Goal: Transaction & Acquisition: Purchase product/service

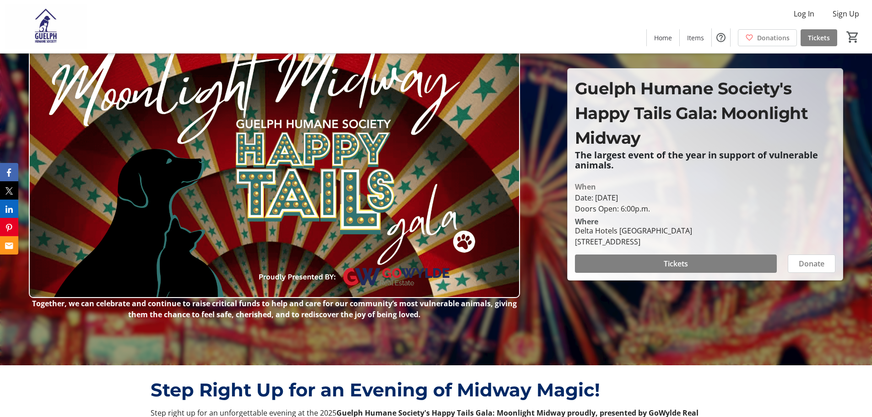
scroll to position [92, 0]
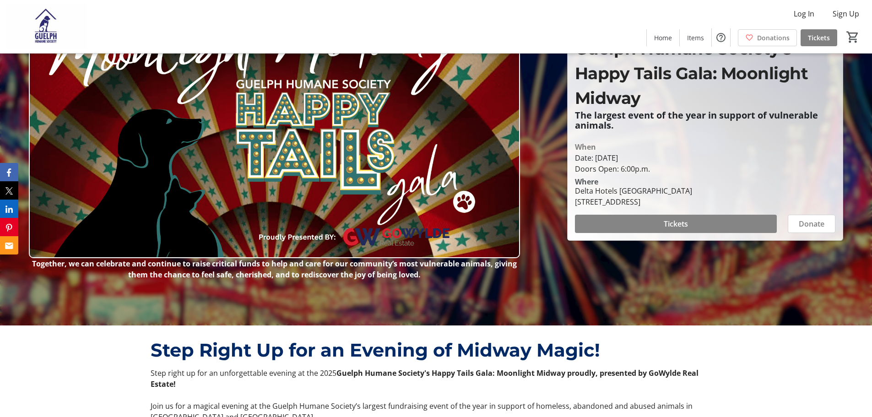
click at [675, 223] on span "Tickets" at bounding box center [676, 223] width 24 height 11
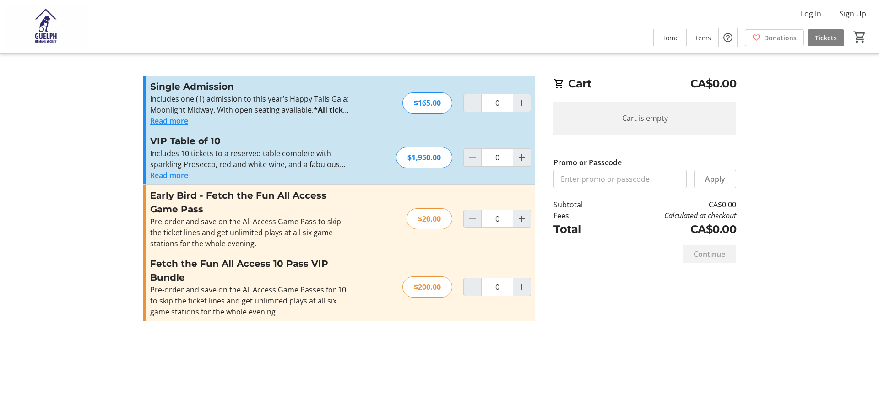
click at [177, 119] on button "Read more" at bounding box center [169, 120] width 38 height 11
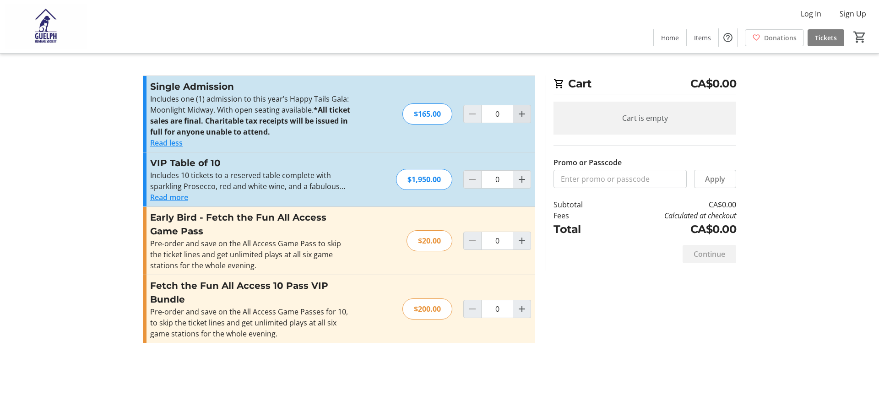
click at [523, 115] on mat-icon "Increment by one" at bounding box center [522, 114] width 11 height 11
type input "2"
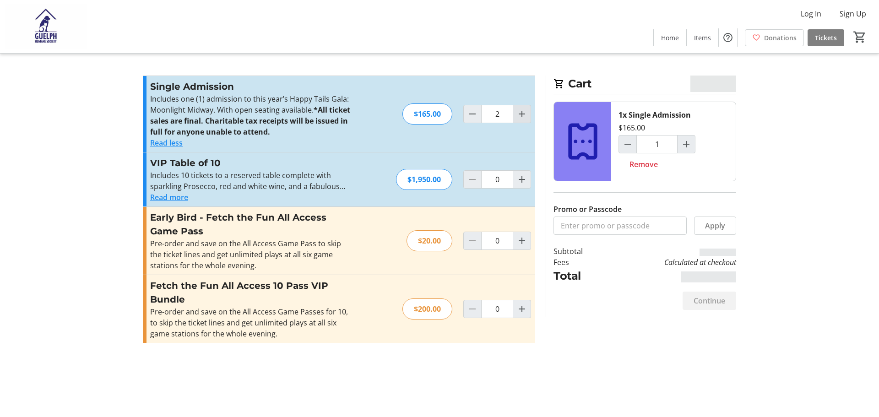
type input "2"
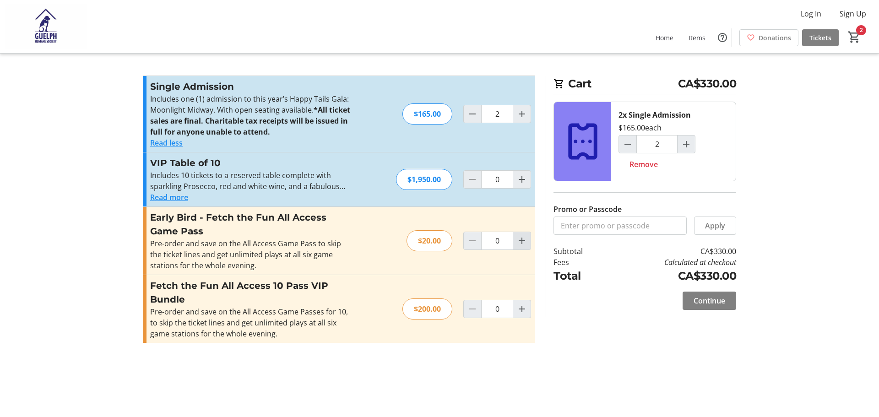
click at [522, 238] on mat-icon "Increment by one" at bounding box center [522, 240] width 11 height 11
type input "2"
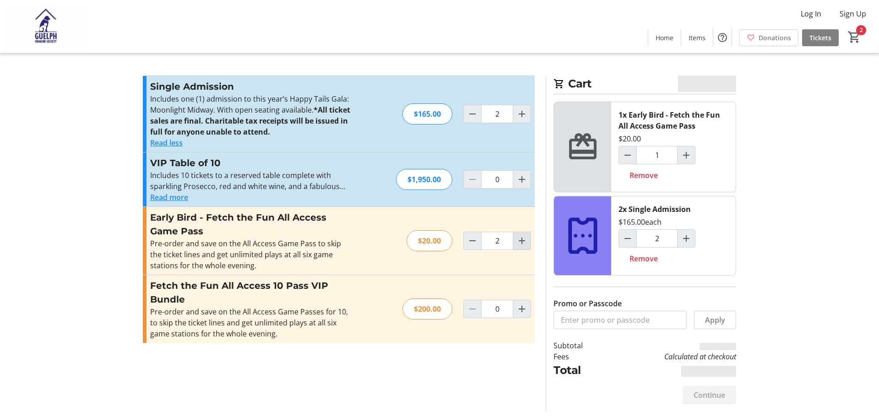
type input "2"
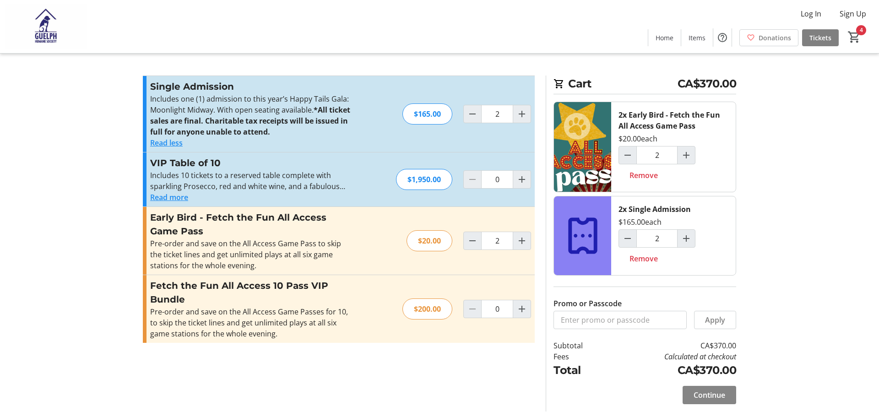
click at [705, 393] on span "Continue" at bounding box center [710, 395] width 32 height 11
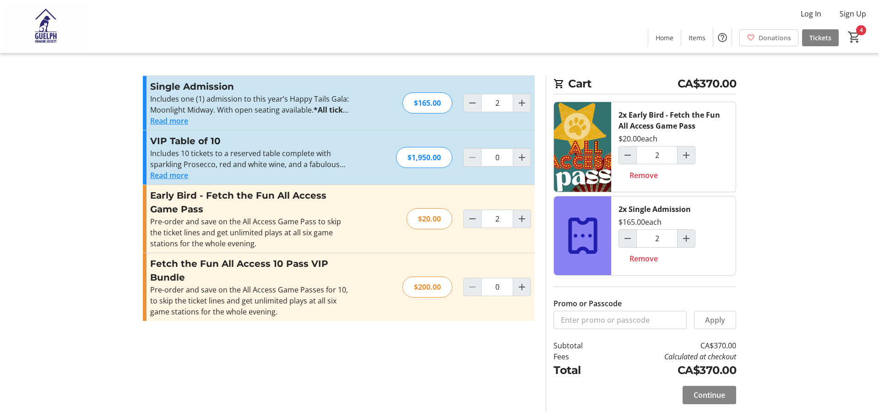
click at [708, 395] on span "Continue" at bounding box center [710, 395] width 32 height 11
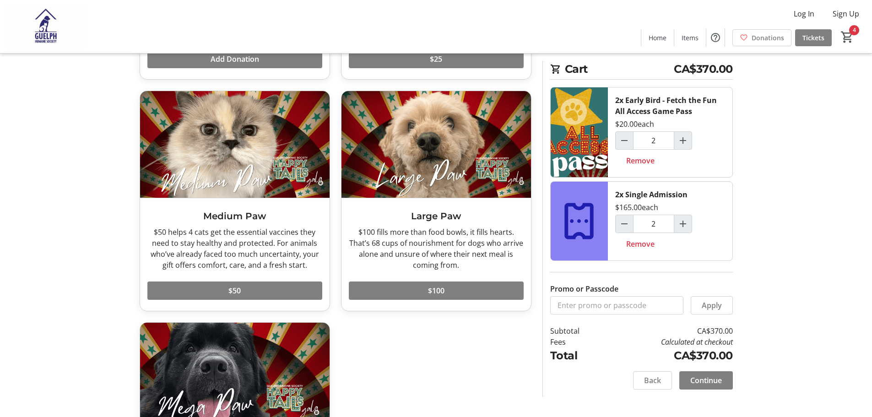
scroll to position [262, 0]
click at [435, 290] on span "$100" at bounding box center [436, 291] width 16 height 11
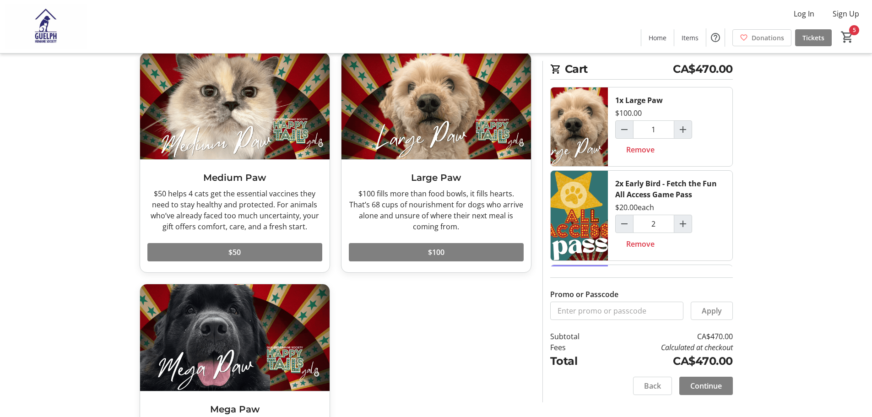
scroll to position [399, 0]
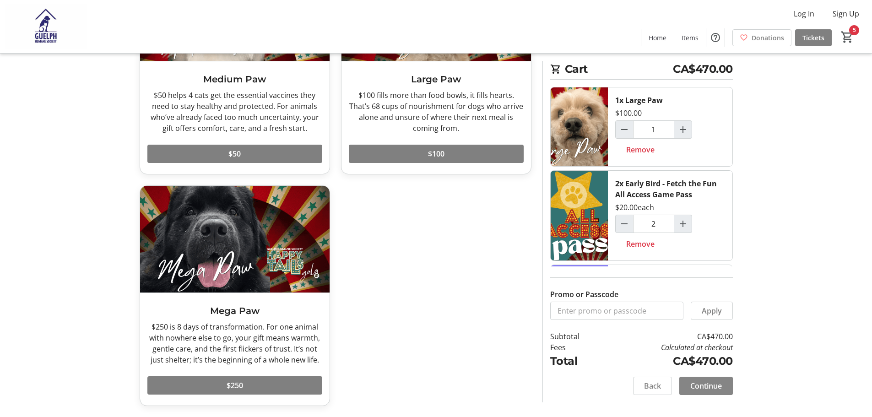
click at [707, 387] on span "Continue" at bounding box center [706, 386] width 32 height 11
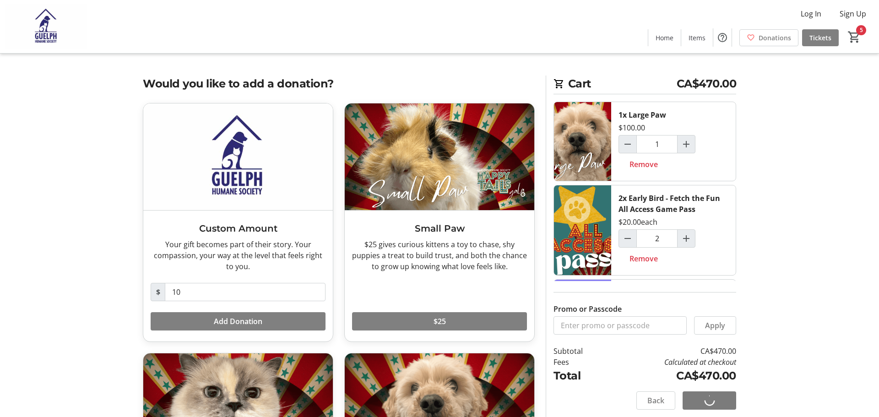
select select "CA"
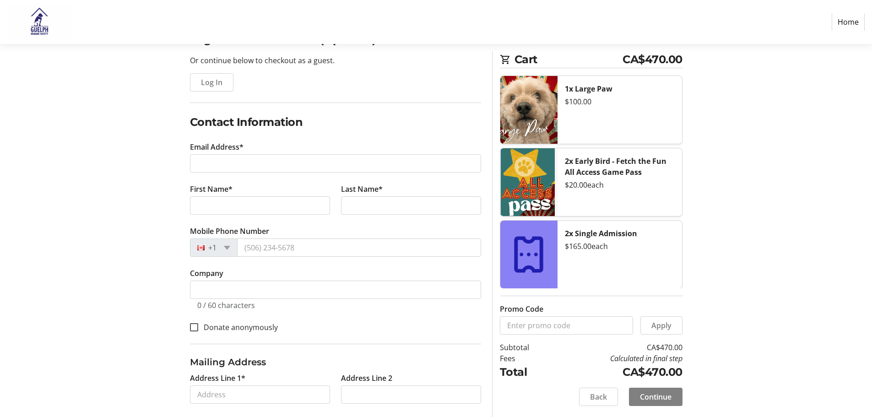
scroll to position [92, 0]
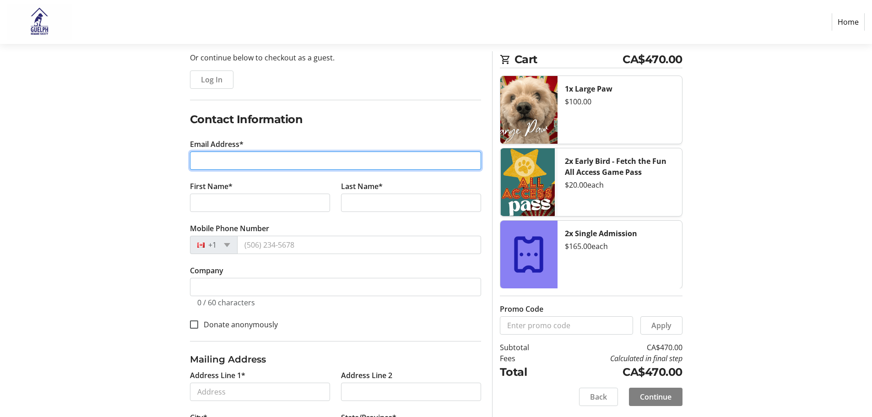
click at [212, 159] on input "Email Address*" at bounding box center [335, 161] width 291 height 18
type input "[EMAIL_ADDRESS][DOMAIN_NAME]"
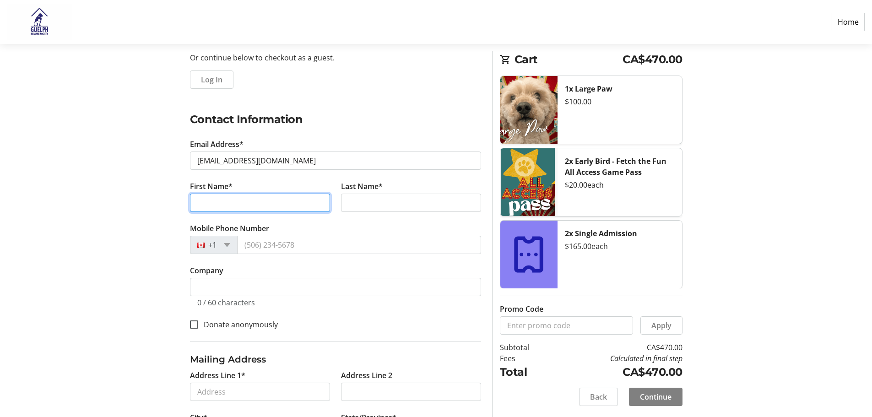
click at [223, 202] on input "First Name*" at bounding box center [260, 203] width 140 height 18
type input "[PERSON_NAME]"
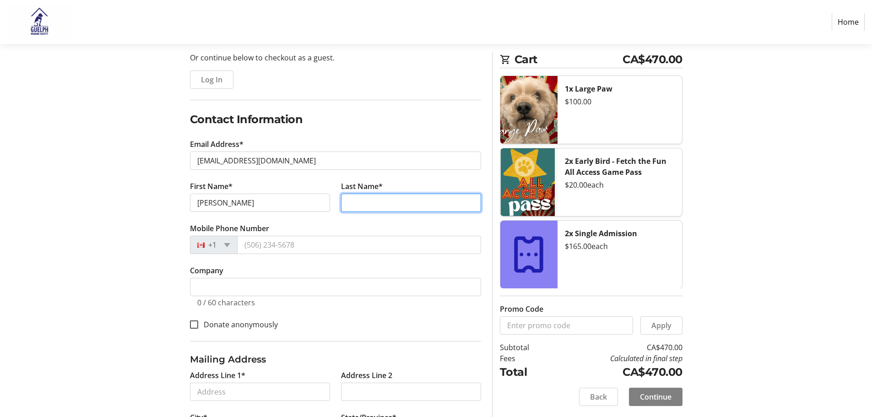
type input "[PERSON_NAME]"
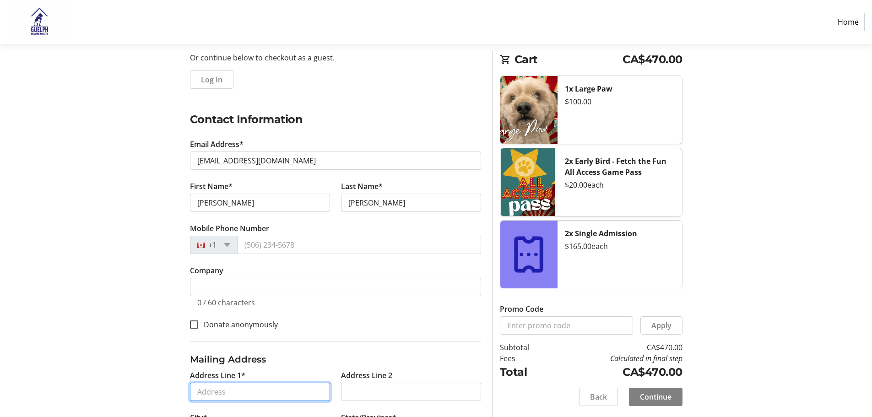
type input "[STREET_ADDRESS]"
type input "Baden"
select select "ON"
type input "N3A 3N5"
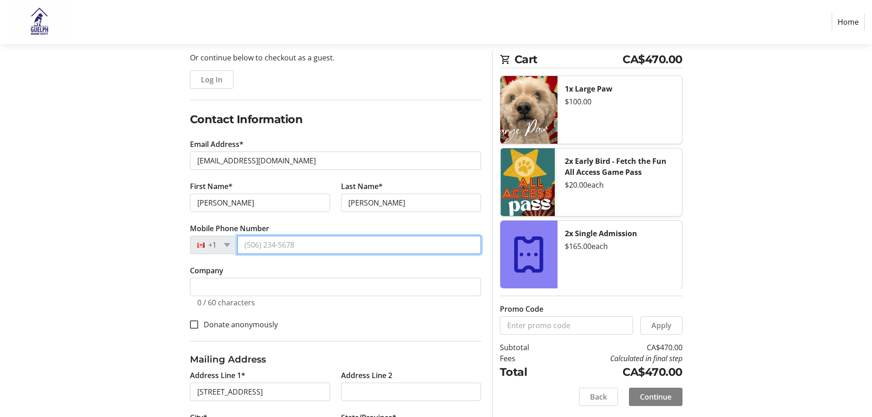
click at [301, 248] on input "Mobile Phone Number" at bounding box center [359, 245] width 244 height 18
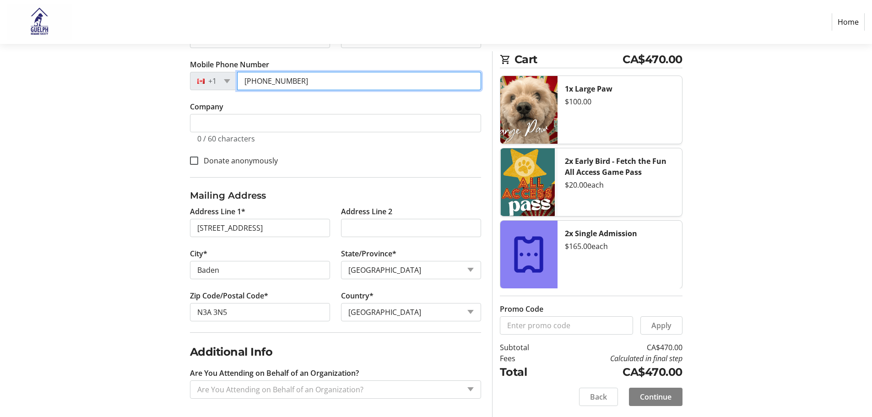
scroll to position [259, 0]
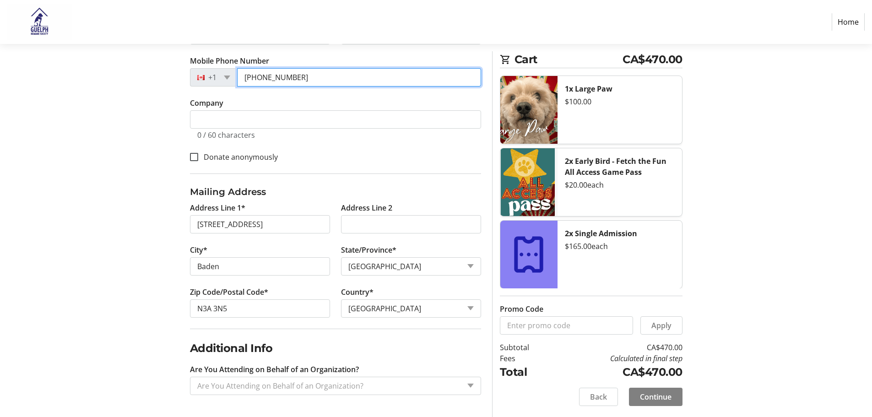
type input "[PHONE_NUMBER]"
click at [470, 381] on div "Are You Attending on Behalf of an Organization?" at bounding box center [335, 386] width 291 height 18
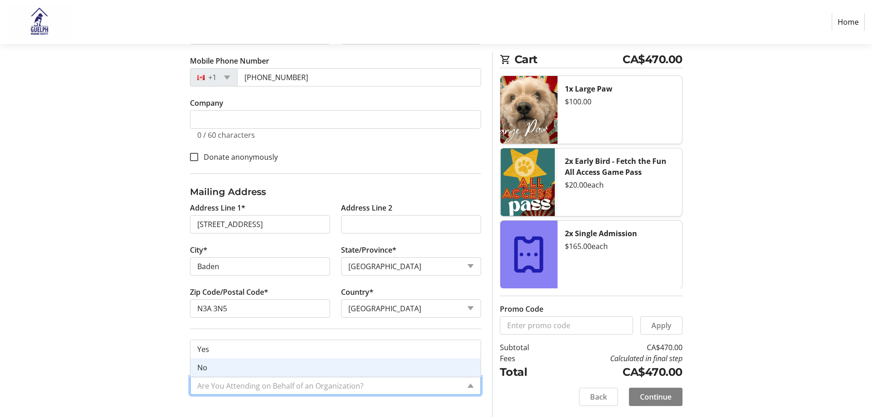
click at [295, 366] on div "No" at bounding box center [335, 368] width 290 height 18
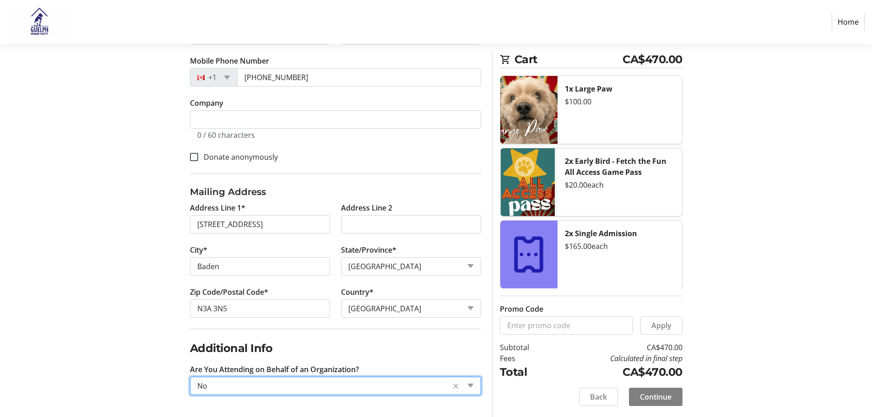
scroll to position [0, 0]
click at [656, 397] on span "Continue" at bounding box center [656, 396] width 32 height 11
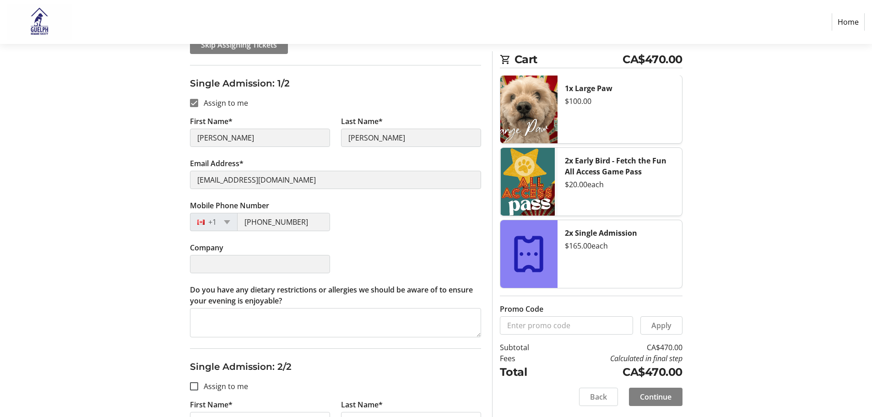
scroll to position [92, 0]
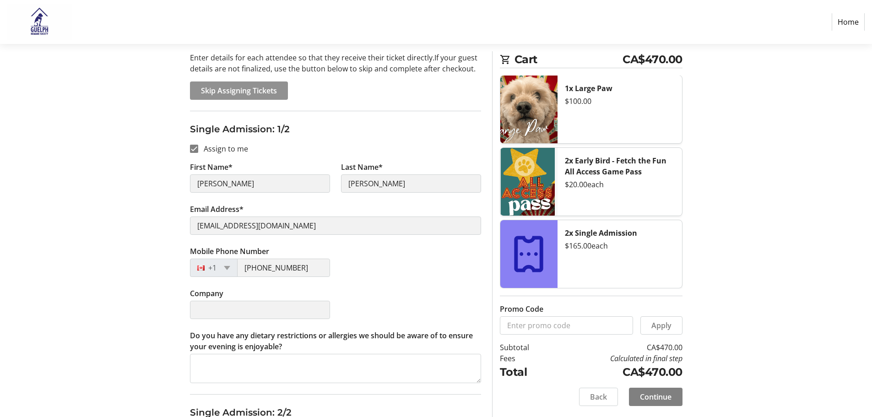
click at [234, 90] on span "Skip Assigning Tickets" at bounding box center [239, 90] width 76 height 11
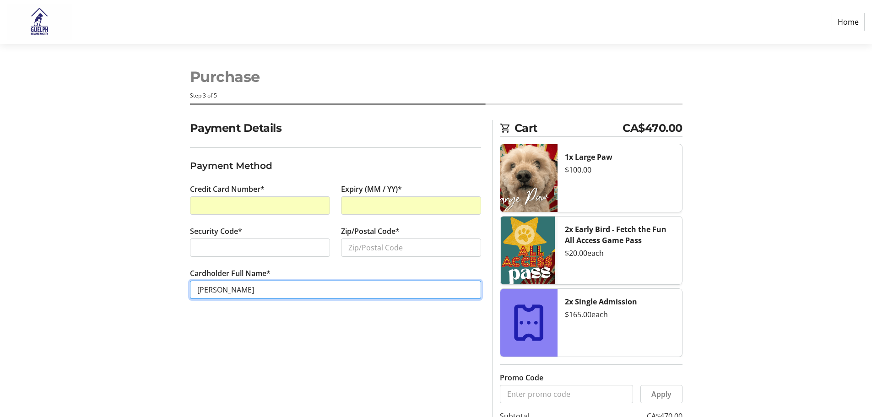
click at [217, 292] on input "[PERSON_NAME]" at bounding box center [335, 290] width 291 height 18
type input "[PERSON_NAME]"
click at [281, 293] on input "[PERSON_NAME]" at bounding box center [335, 290] width 291 height 18
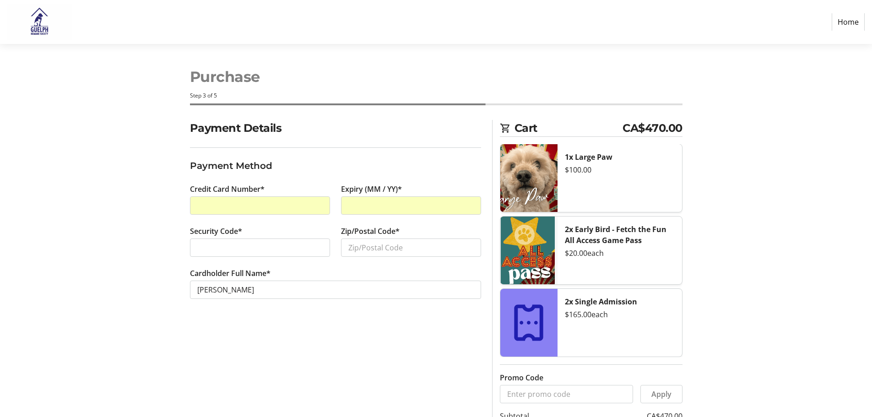
click at [364, 347] on div "Payment Details Payment Method Credit Card Number* Expiry (MM / YY)* Security C…" at bounding box center [336, 303] width 302 height 366
click at [366, 251] on input "Zip/Postal Code*" at bounding box center [411, 248] width 140 height 18
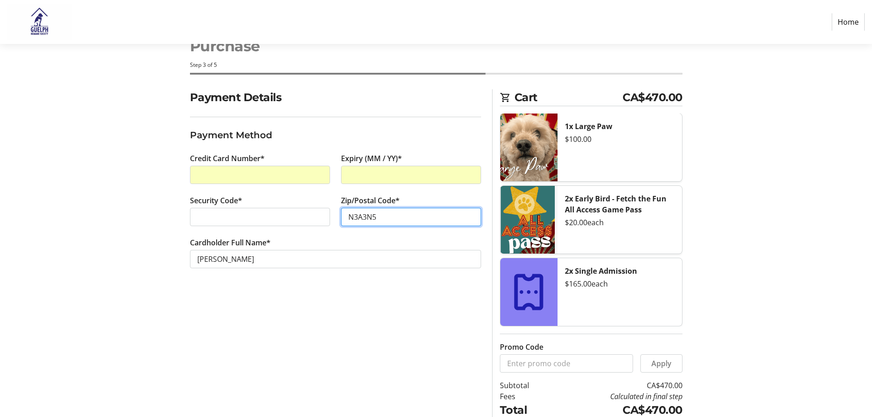
scroll to position [69, 0]
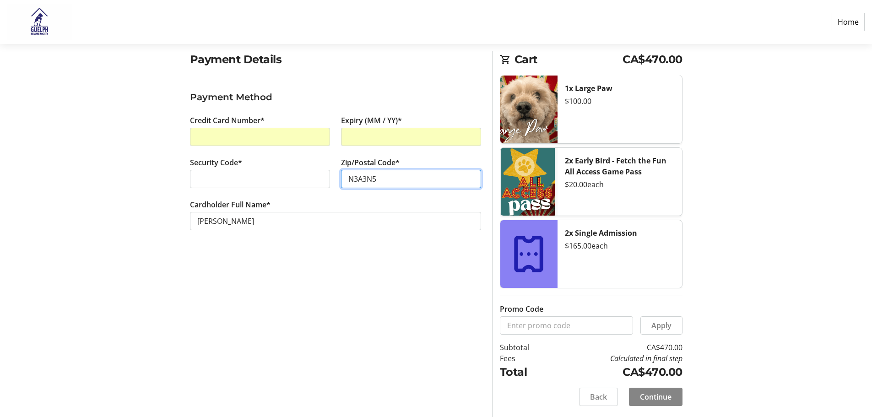
type input "N3A3N5"
click at [648, 393] on span "Continue" at bounding box center [656, 396] width 32 height 11
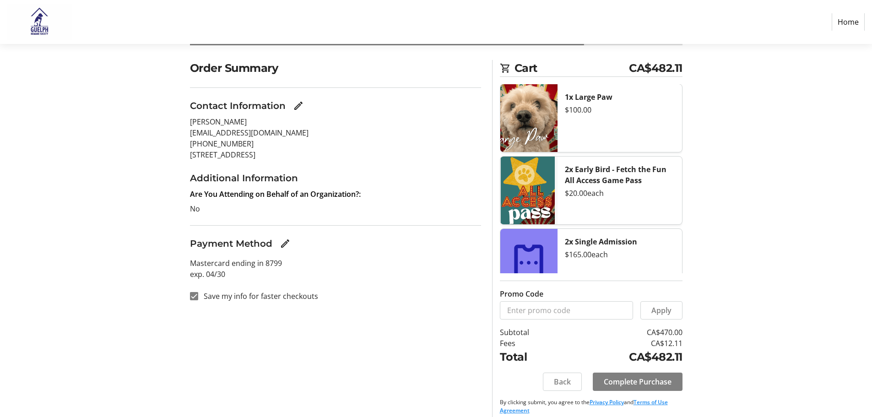
scroll to position [69, 0]
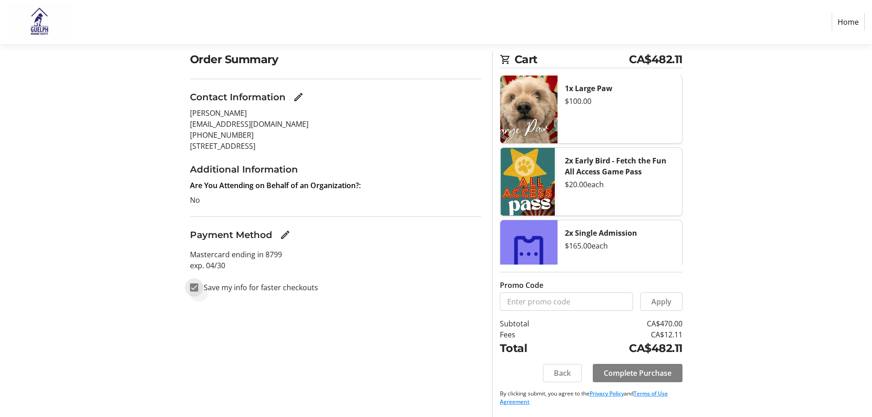
click at [196, 287] on input "Save my info for faster checkouts" at bounding box center [194, 287] width 8 height 8
checkbox input "false"
click at [628, 372] on span "Complete Purchase" at bounding box center [638, 373] width 68 height 11
